Goal: Task Accomplishment & Management: Use online tool/utility

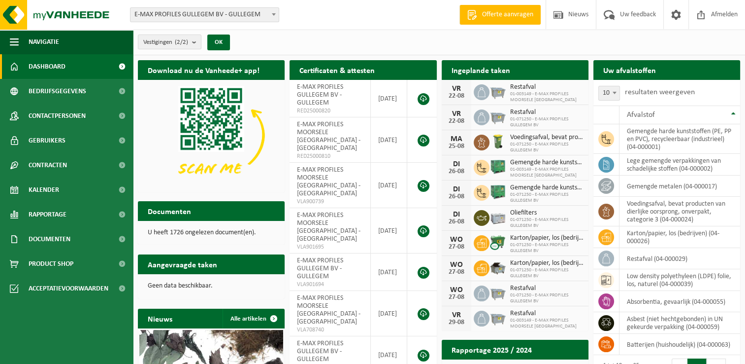
click at [276, 11] on span at bounding box center [274, 14] width 10 height 13
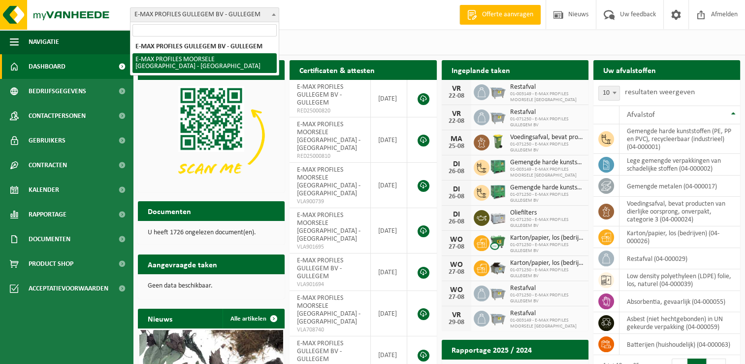
drag, startPoint x: 229, startPoint y: 53, endPoint x: 226, endPoint y: 59, distance: 7.1
select select "172"
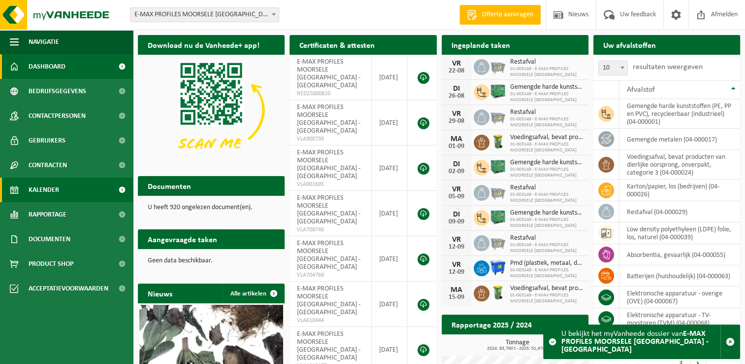
click at [53, 190] on span "Kalender" at bounding box center [44, 189] width 31 height 25
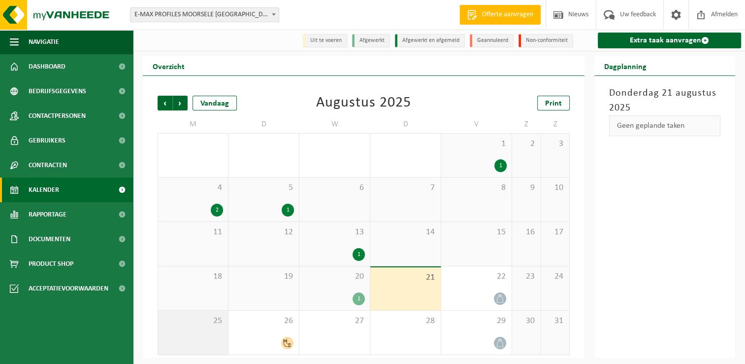
click at [211, 321] on span "25" at bounding box center [193, 320] width 60 height 11
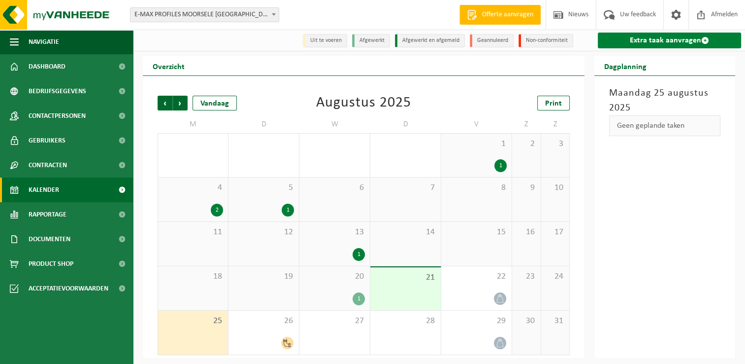
click at [647, 38] on link "Extra taak aanvragen" at bounding box center [669, 41] width 143 height 16
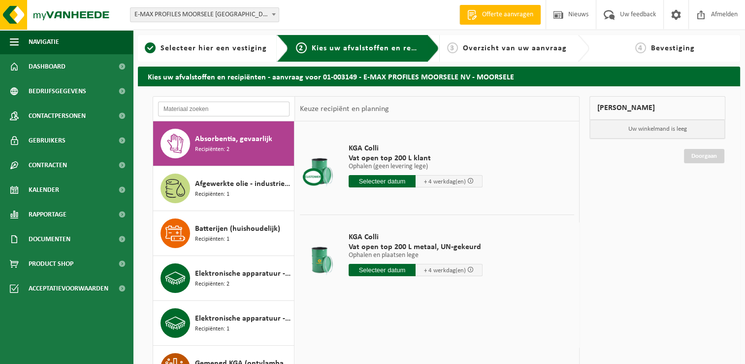
click at [208, 109] on input "text" at bounding box center [224, 108] width 132 height 15
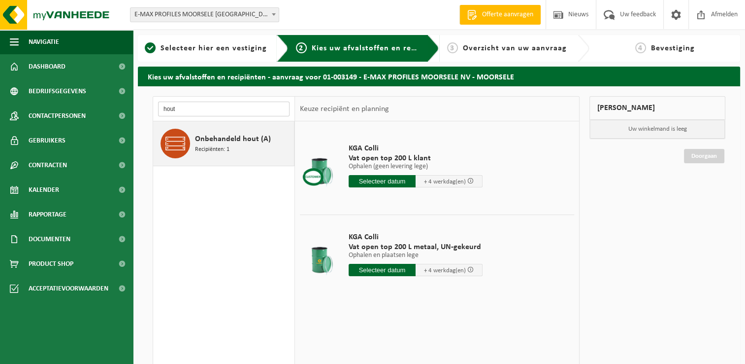
type input "hout"
click at [211, 139] on span "Onbehandeld hout (A)" at bounding box center [233, 139] width 76 height 12
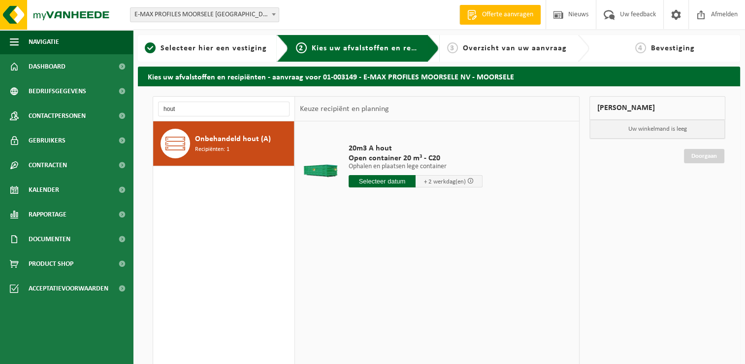
click at [369, 179] on input "text" at bounding box center [382, 181] width 67 height 12
click at [359, 300] on div "25" at bounding box center [357, 300] width 17 height 16
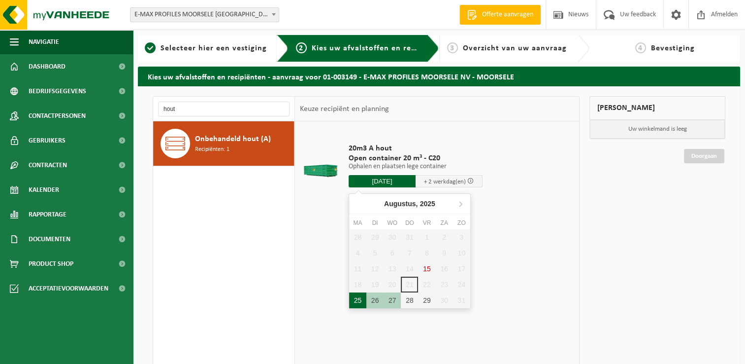
type input "Van 2025-08-25"
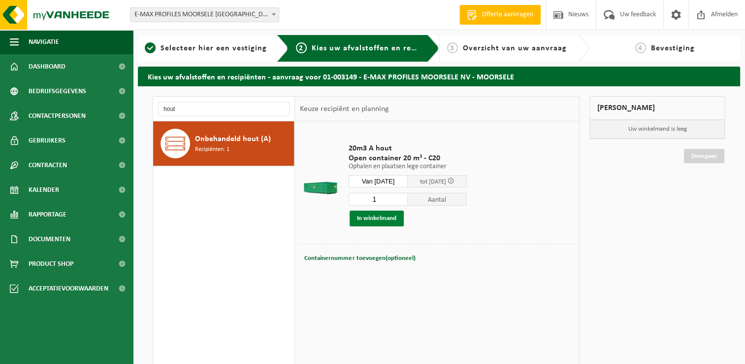
click at [381, 220] on button "In winkelmand" at bounding box center [377, 218] width 54 height 16
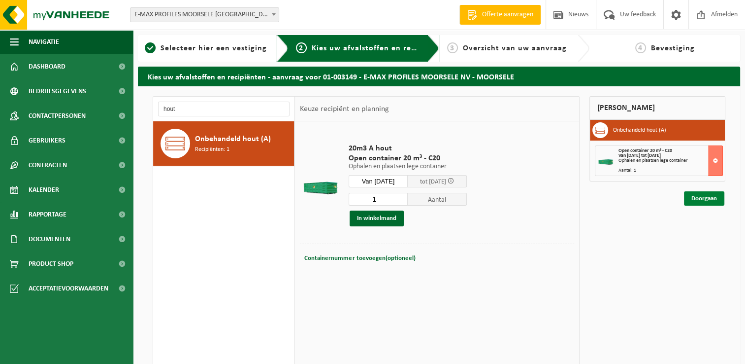
click at [706, 200] on link "Doorgaan" at bounding box center [704, 198] width 40 height 14
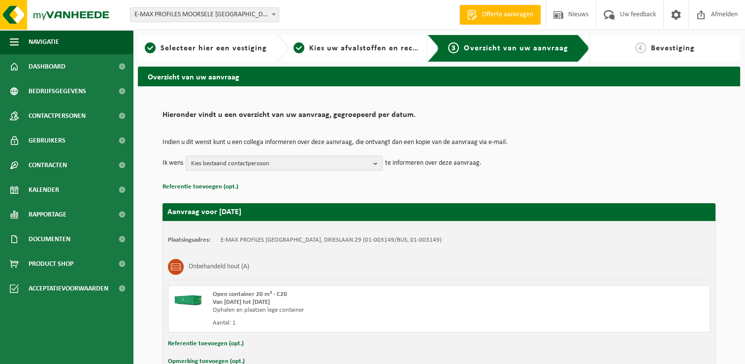
click at [377, 164] on b "button" at bounding box center [377, 163] width 9 height 14
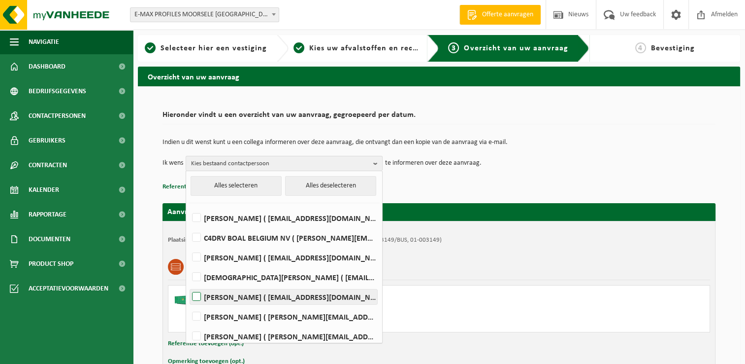
click at [259, 293] on label "[PERSON_NAME] ( [EMAIL_ADDRESS][DOMAIN_NAME] )" at bounding box center [283, 296] width 187 height 15
click at [189, 284] on input "[PERSON_NAME] ( [EMAIL_ADDRESS][DOMAIN_NAME] )" at bounding box center [188, 284] width 0 height 0
checkbox input "true"
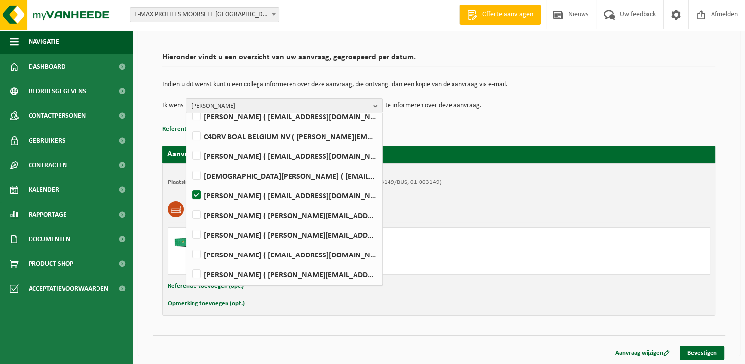
scroll to position [58, 0]
click at [399, 139] on div "Aanvraag voor [DATE] Plaatsingsadres: E-MAX PROFILES MOORSELE NV, [GEOGRAPHIC_D…" at bounding box center [439, 225] width 553 height 180
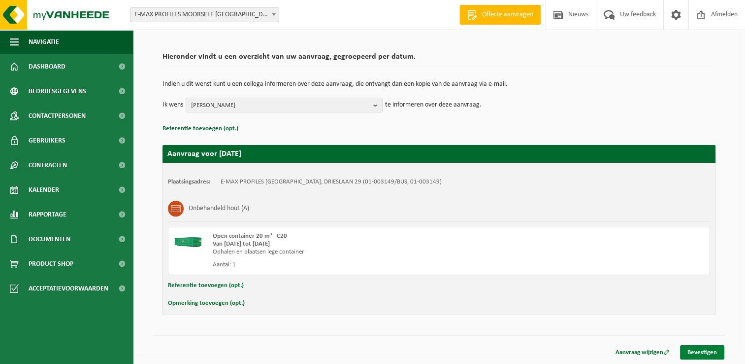
click at [711, 350] on link "Bevestigen" at bounding box center [702, 352] width 44 height 14
